Goal: Check status

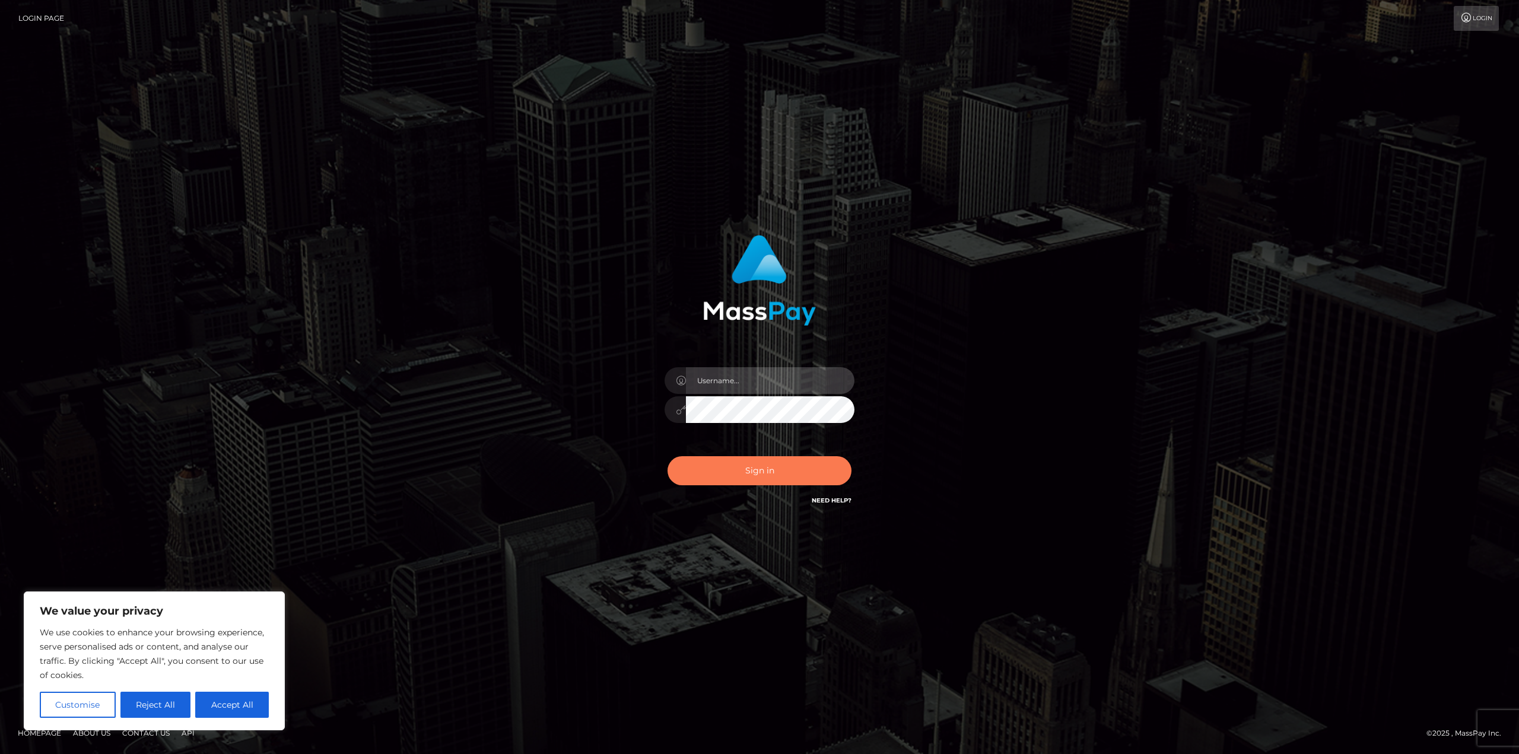
type input "matthewlebenson"
click at [771, 475] on button "Sign in" at bounding box center [759, 470] width 184 height 29
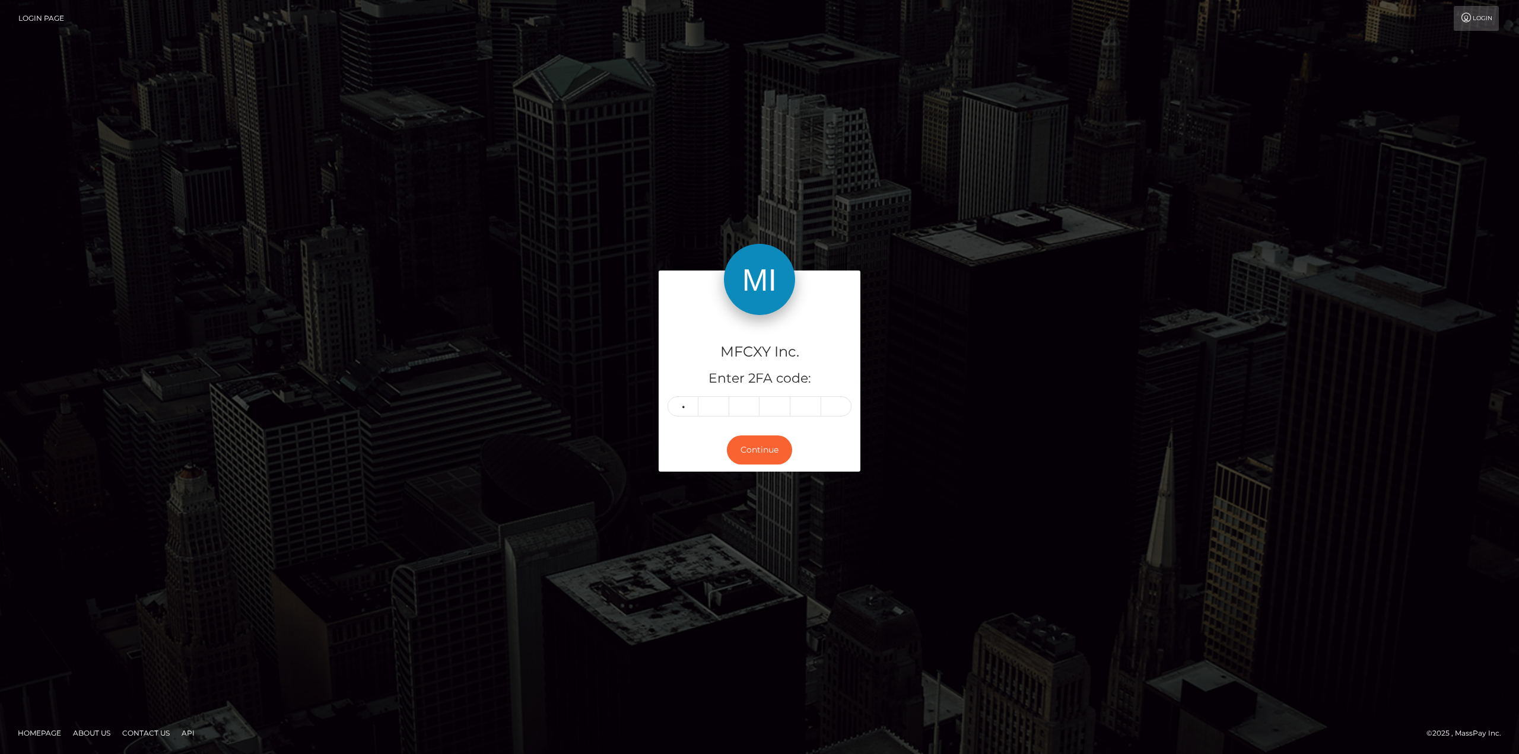
type input "7"
type input "2"
type input "6"
type input "9"
type input "2"
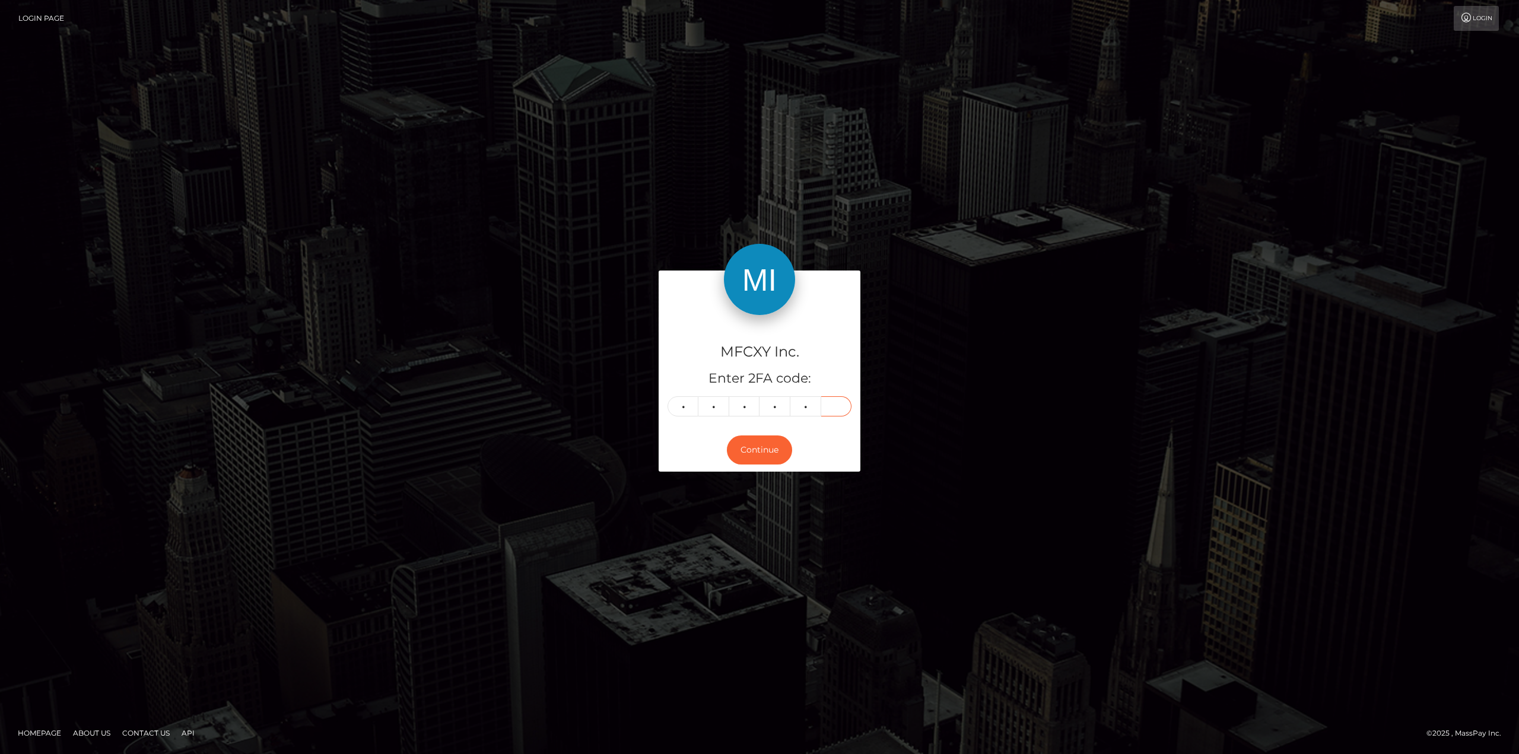
type input "2"
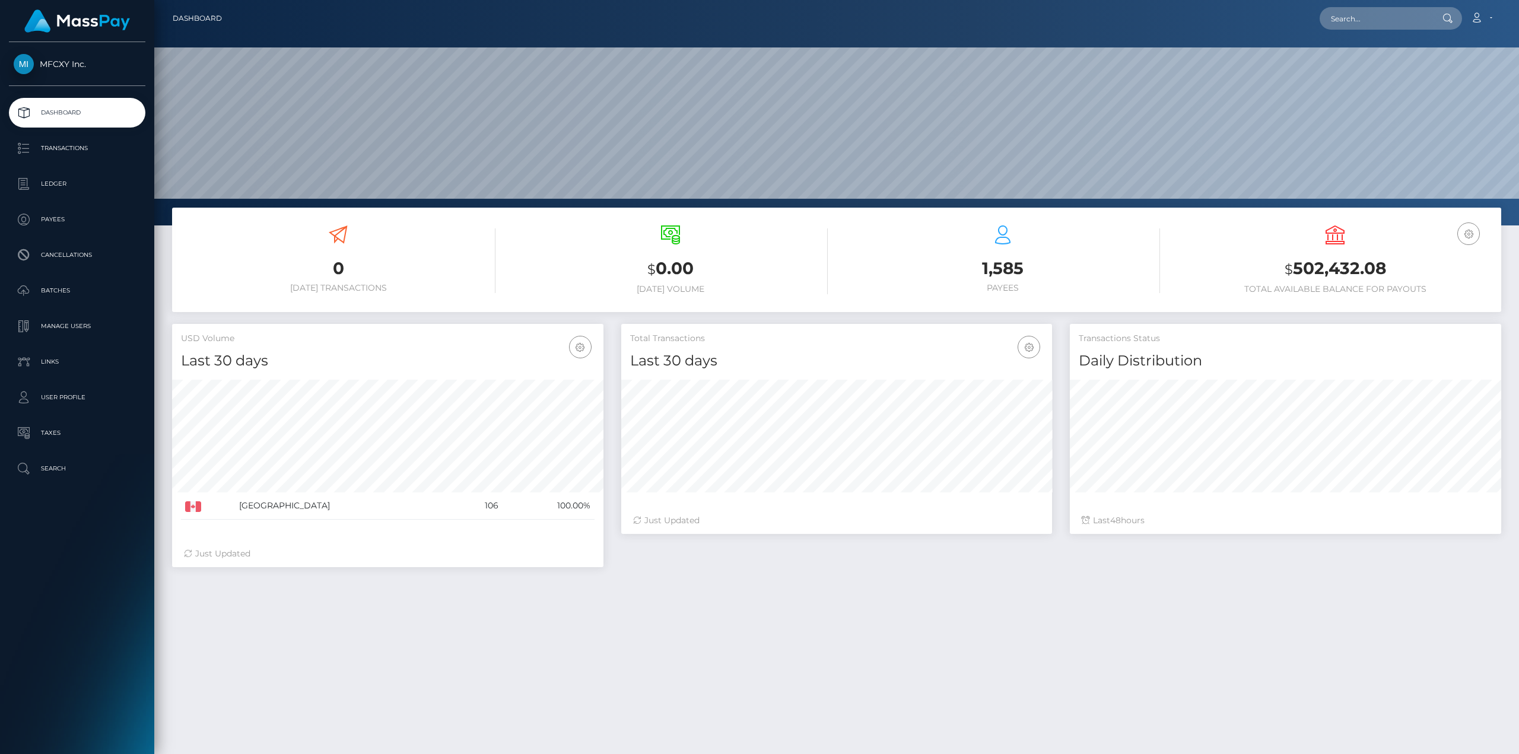
scroll to position [211, 431]
click at [52, 288] on p "Batches" at bounding box center [77, 291] width 127 height 18
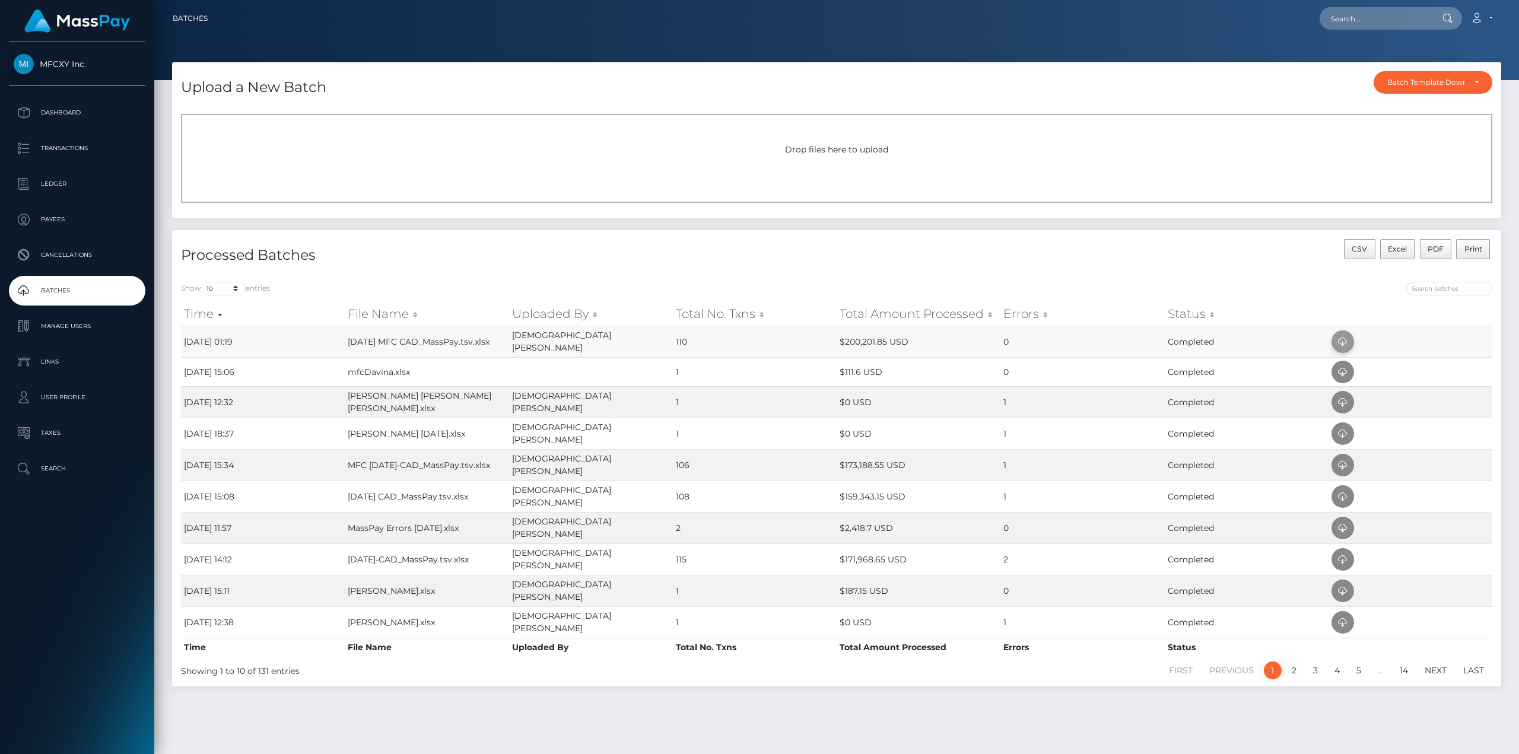
click at [1338, 335] on icon at bounding box center [1342, 342] width 14 height 15
